Goal: Information Seeking & Learning: Find specific fact

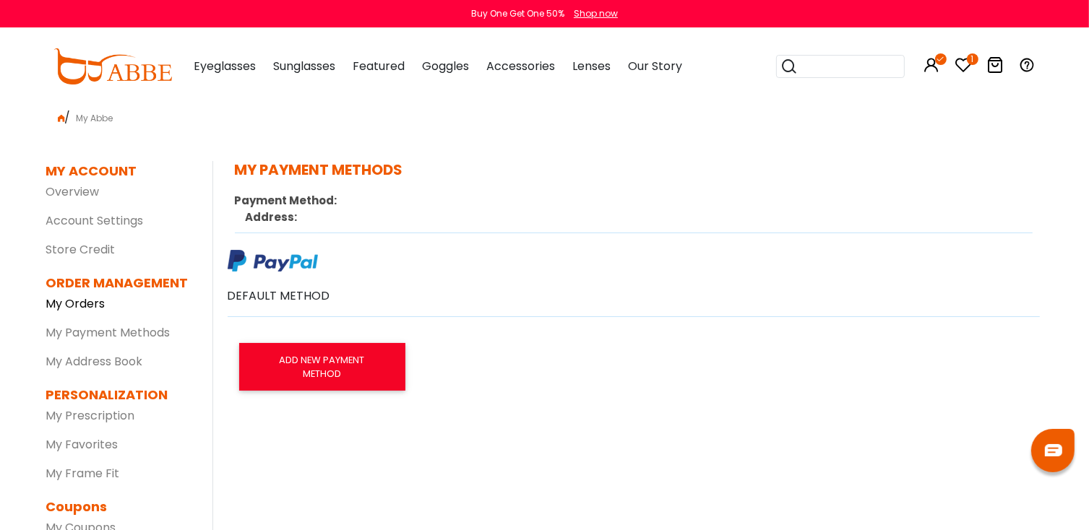
click at [59, 301] on link "My Orders" at bounding box center [75, 304] width 59 height 17
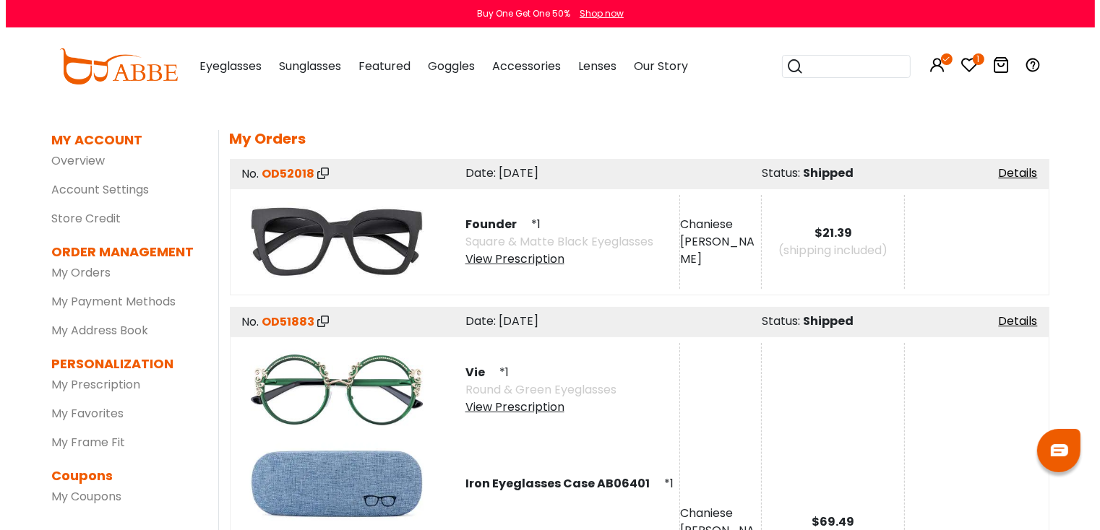
scroll to position [72, 0]
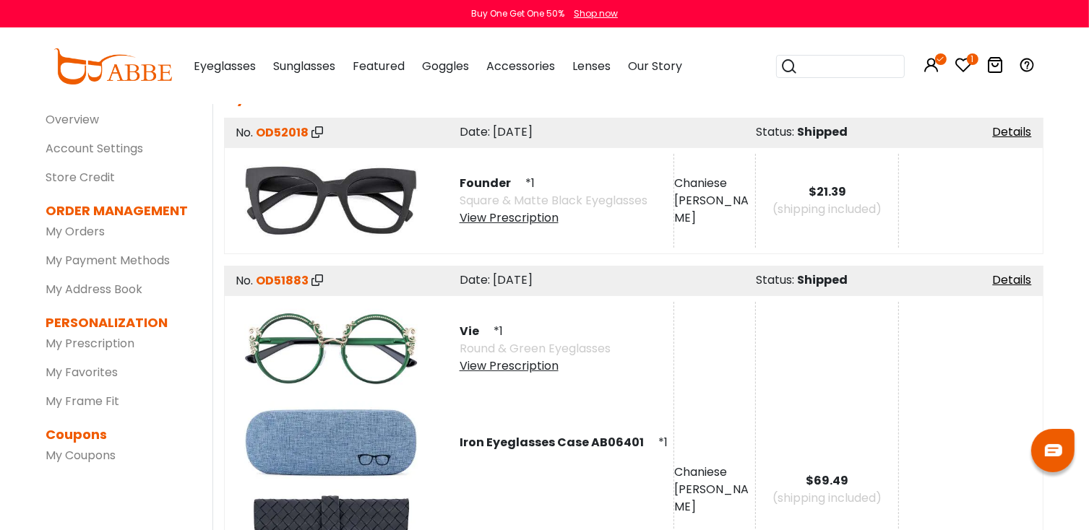
click at [525, 223] on div "View Prescription" at bounding box center [554, 218] width 188 height 17
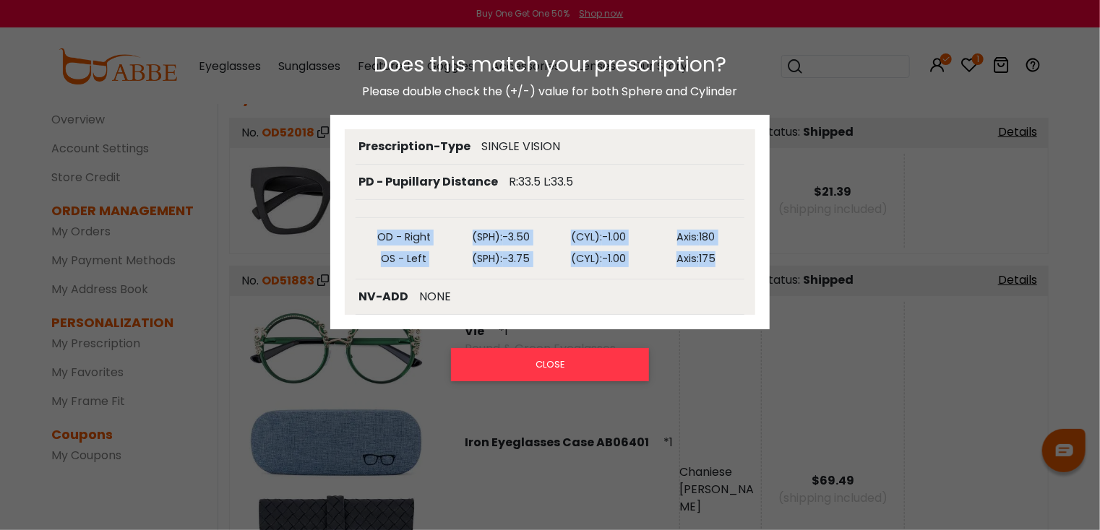
drag, startPoint x: 725, startPoint y: 261, endPoint x: 330, endPoint y: 225, distance: 396.8
click at [330, 225] on div "Prescription-Type SINGLE VISION PD - Pupillary Distance R:33.5 L:33.5 OD - Righ…" at bounding box center [550, 222] width 440 height 215
copy div "OD - Right (SPH): -3.50 (CYL): -1.00 Axis: 180 OS - Left (SPH): -3.75 (CYL): -1…"
